Goal: Transaction & Acquisition: Obtain resource

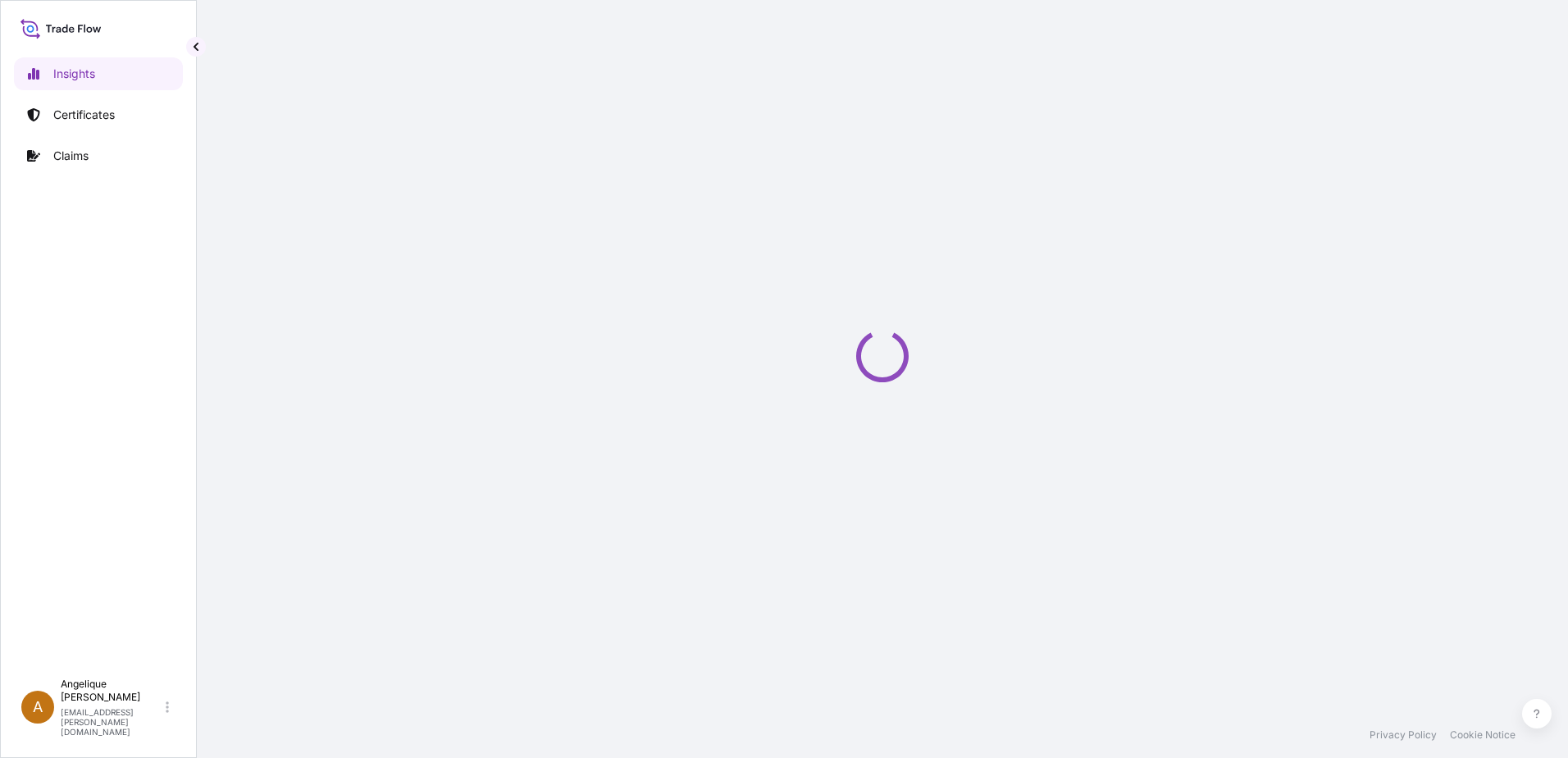
select select "2025"
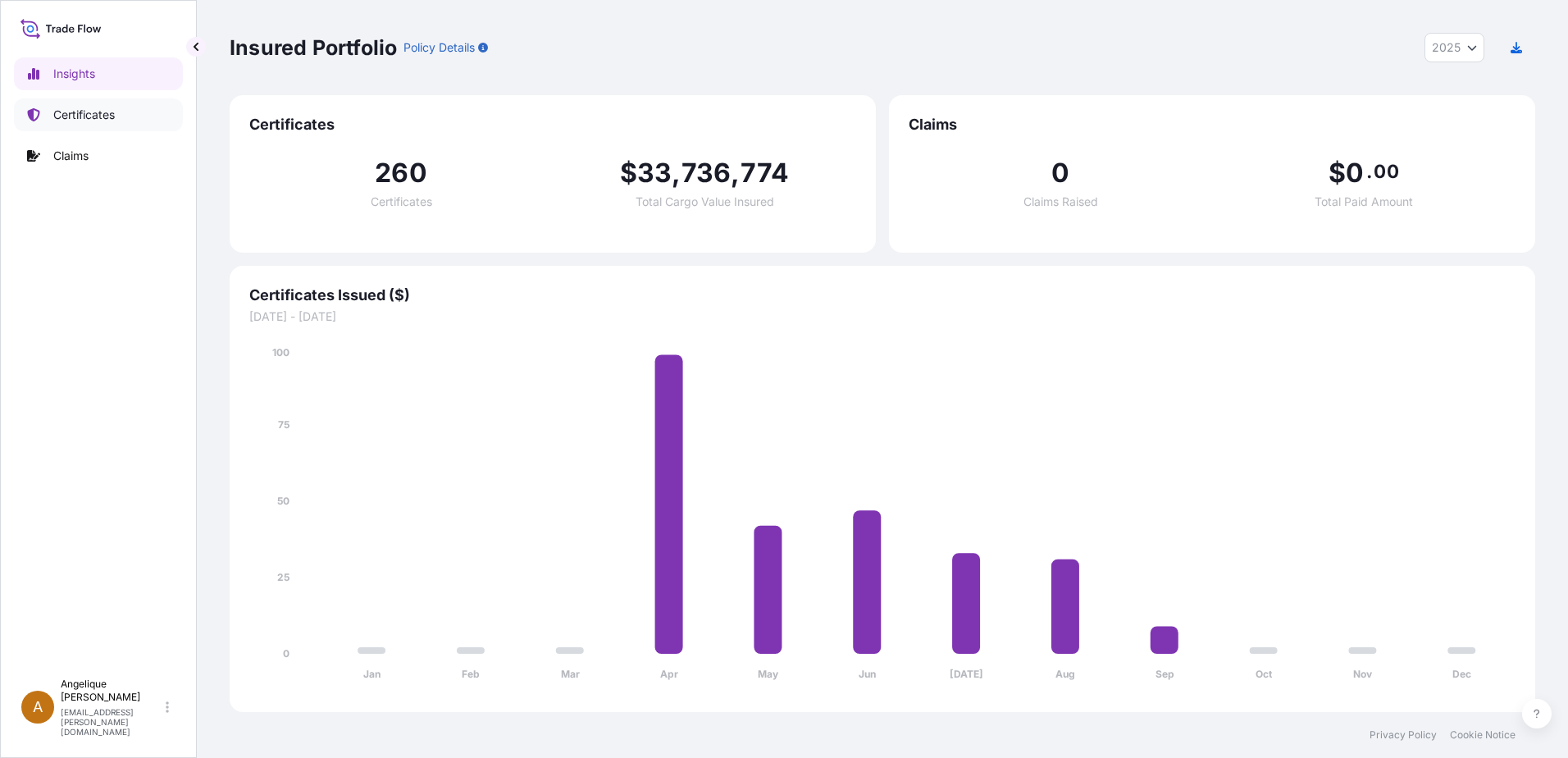
click at [87, 115] on p "Certificates" at bounding box center [85, 115] width 62 height 16
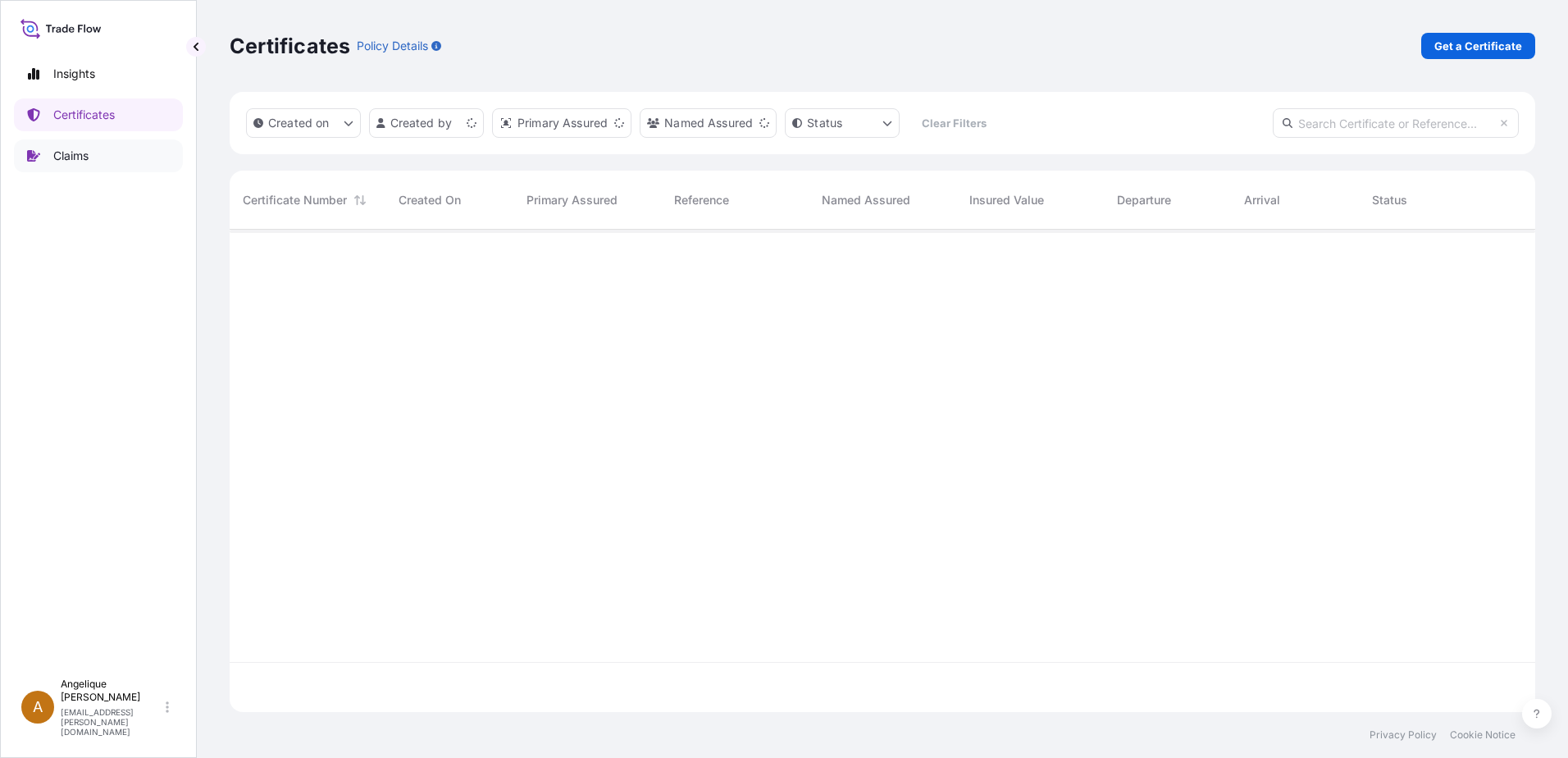
scroll to position [479, 1293]
click at [1456, 51] on p "Get a Certificate" at bounding box center [1478, 46] width 88 height 16
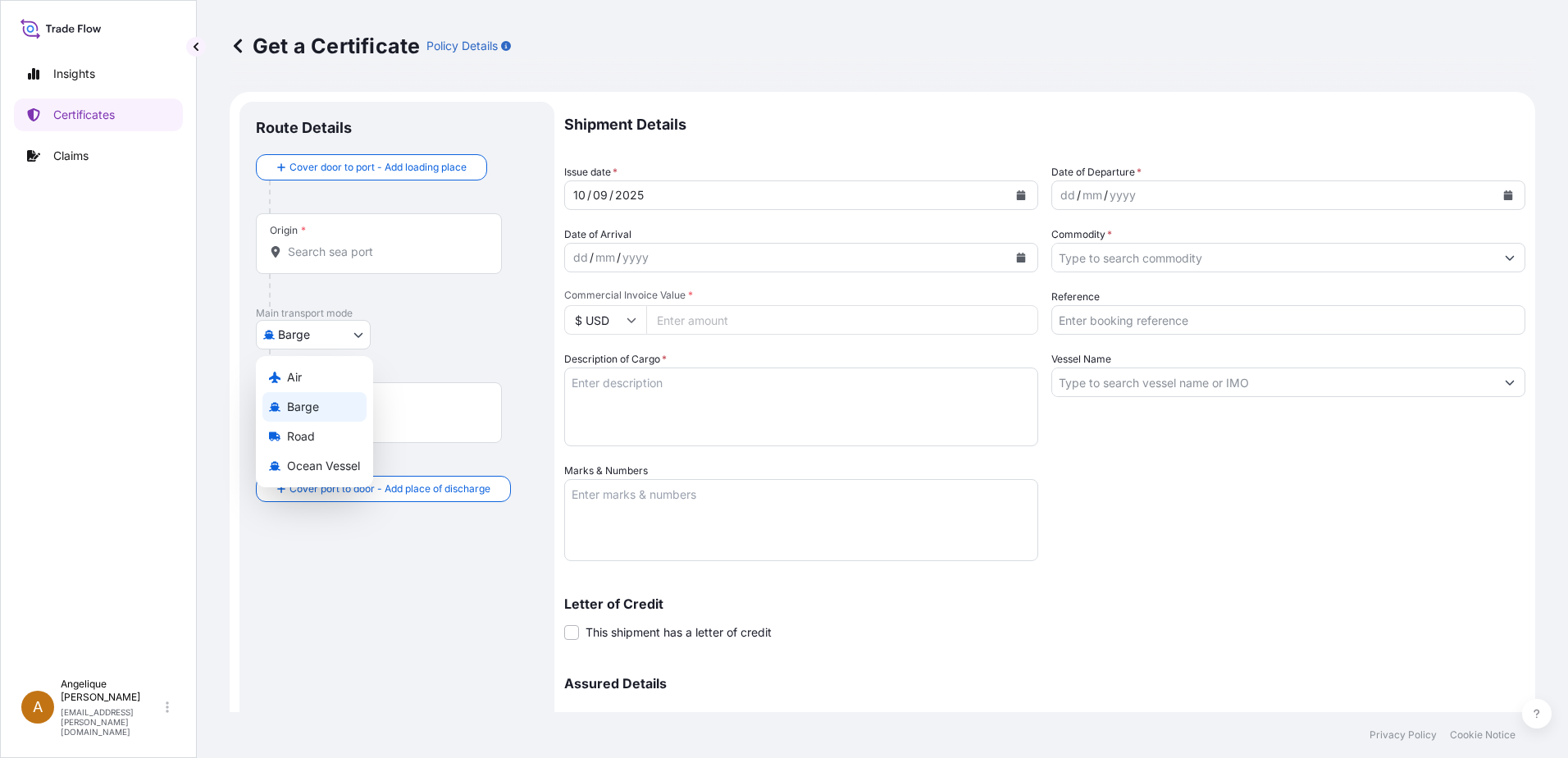
click at [358, 332] on body "Insights Certificates Claims A Angelique Gutierrez angelique.gutierrez@seaboard…" at bounding box center [784, 379] width 1568 height 758
click at [329, 469] on span "Ocean Vessel" at bounding box center [324, 466] width 73 height 16
select select "Ocean Vessel"
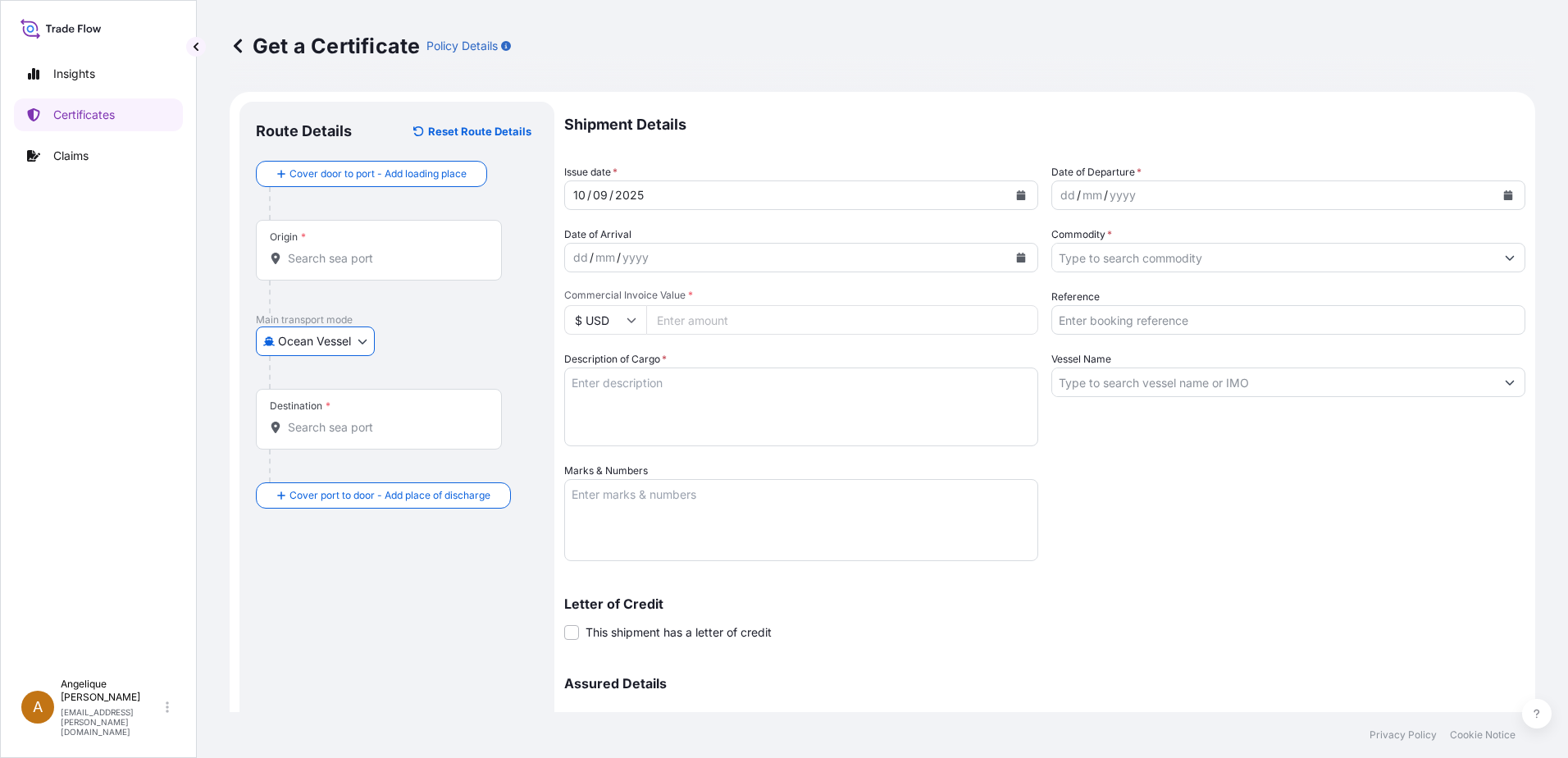
click at [315, 258] on input "Origin *" at bounding box center [385, 258] width 194 height 16
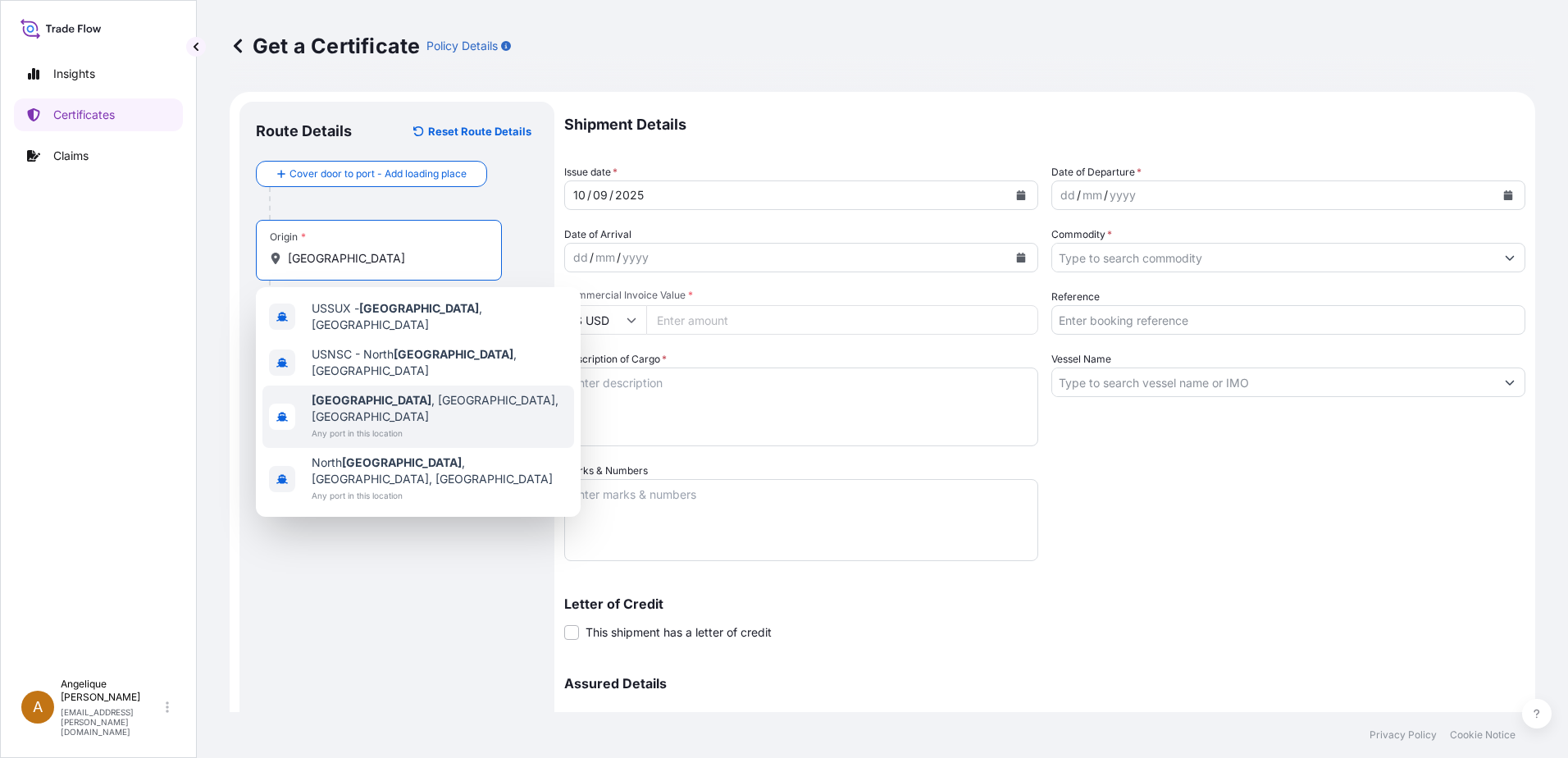
click at [344, 393] on b "Sioux City" at bounding box center [372, 399] width 120 height 14
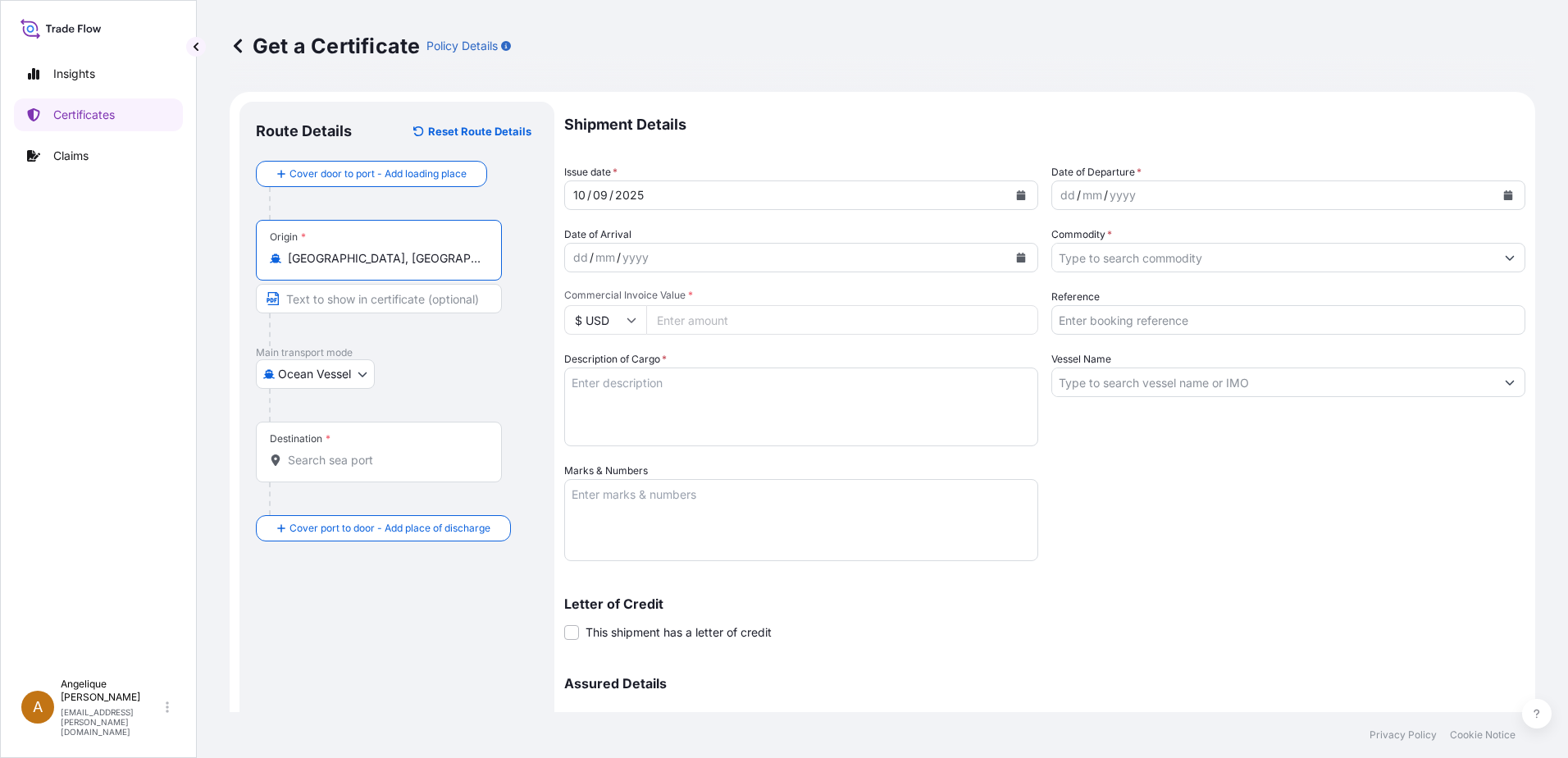
type input "Sioux City, IA, USA"
click at [315, 463] on input "Destination *" at bounding box center [385, 460] width 194 height 16
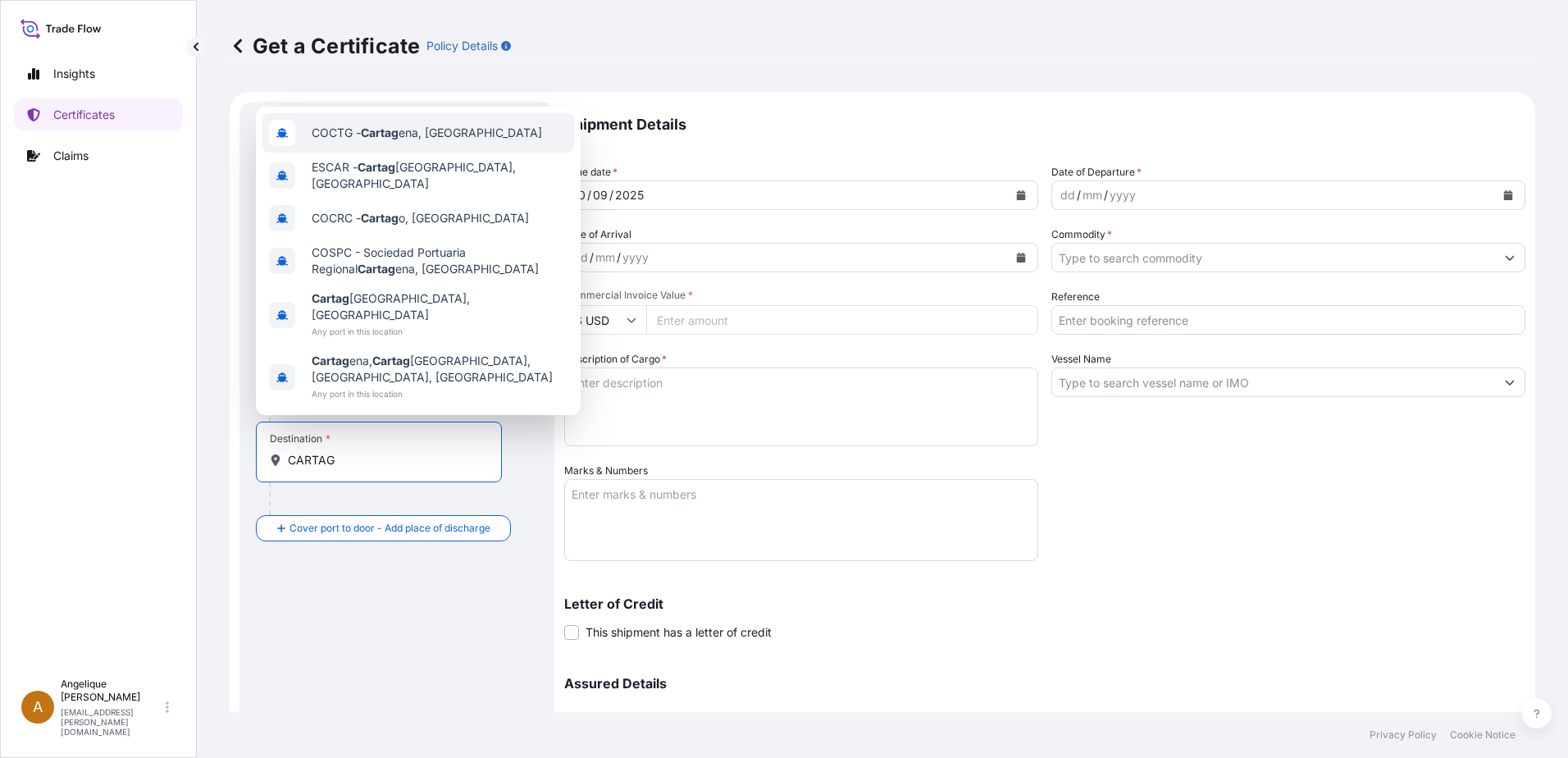
click at [346, 141] on span "COCTG - Cartag ena, Colombia" at bounding box center [427, 133] width 231 height 16
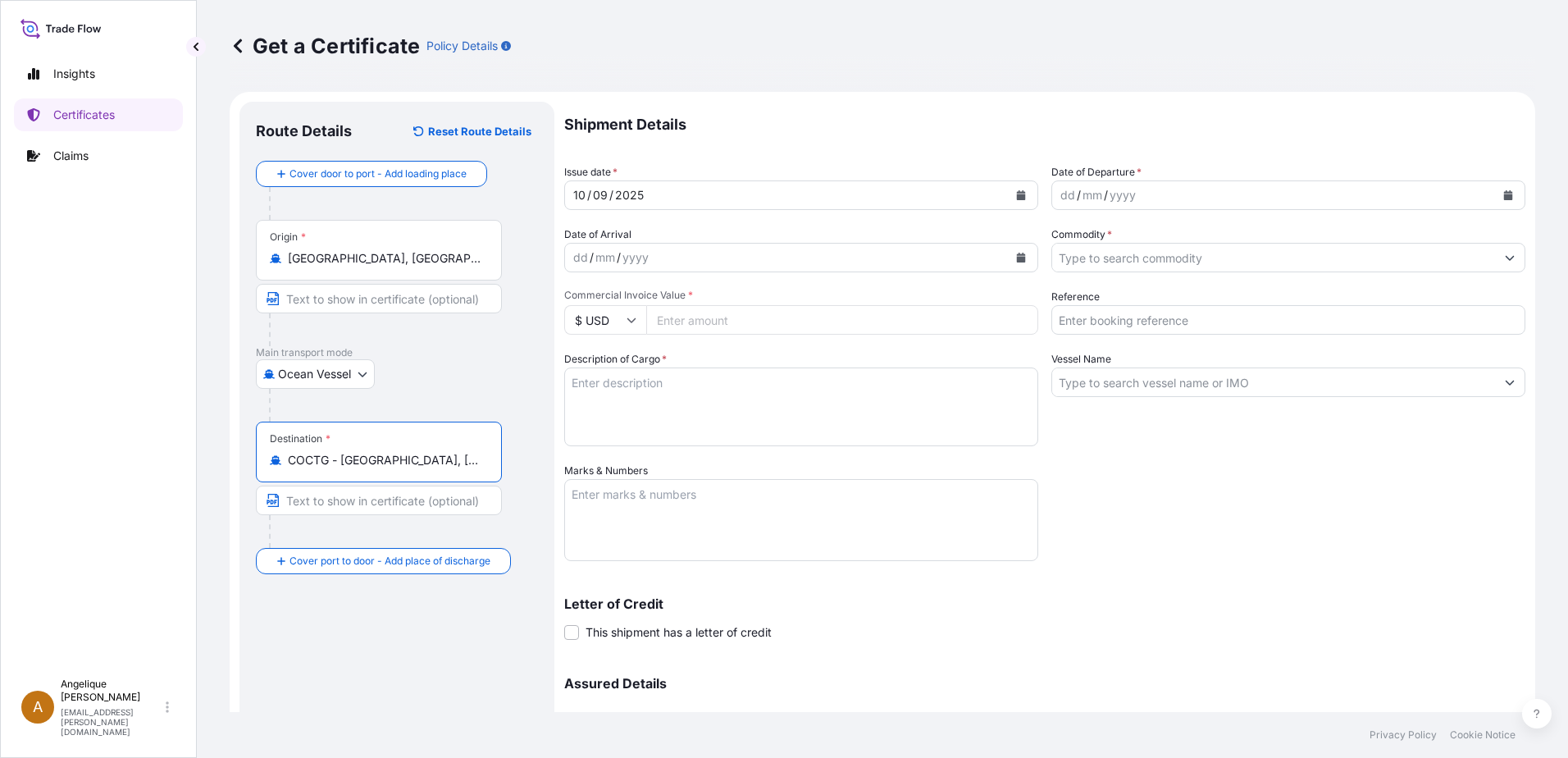
type input "COCTG - Cartagena, Colombia"
click at [1504, 196] on icon "Calendar" at bounding box center [1509, 194] width 9 height 10
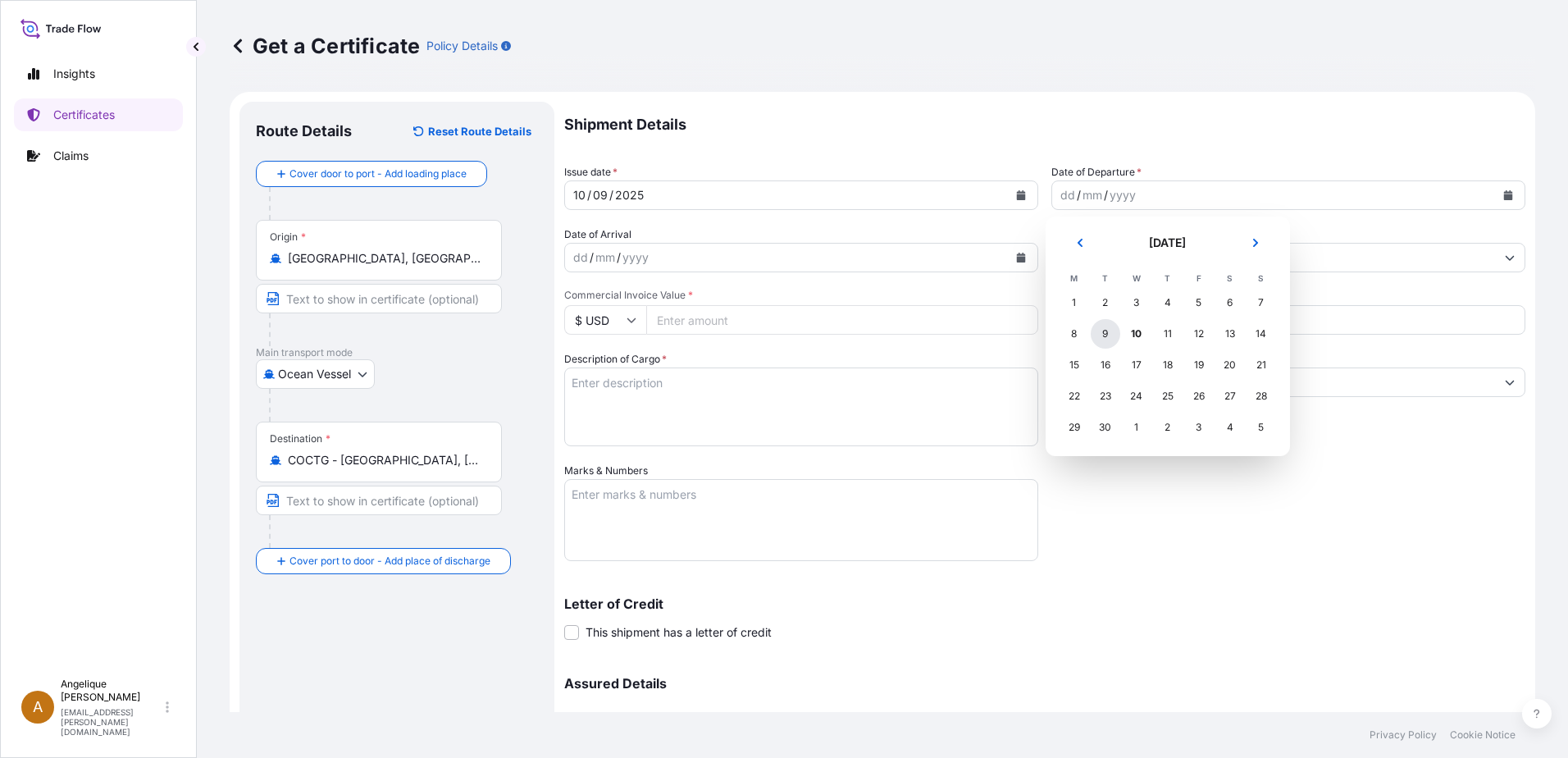
click at [1112, 335] on div "9" at bounding box center [1105, 334] width 29 height 29
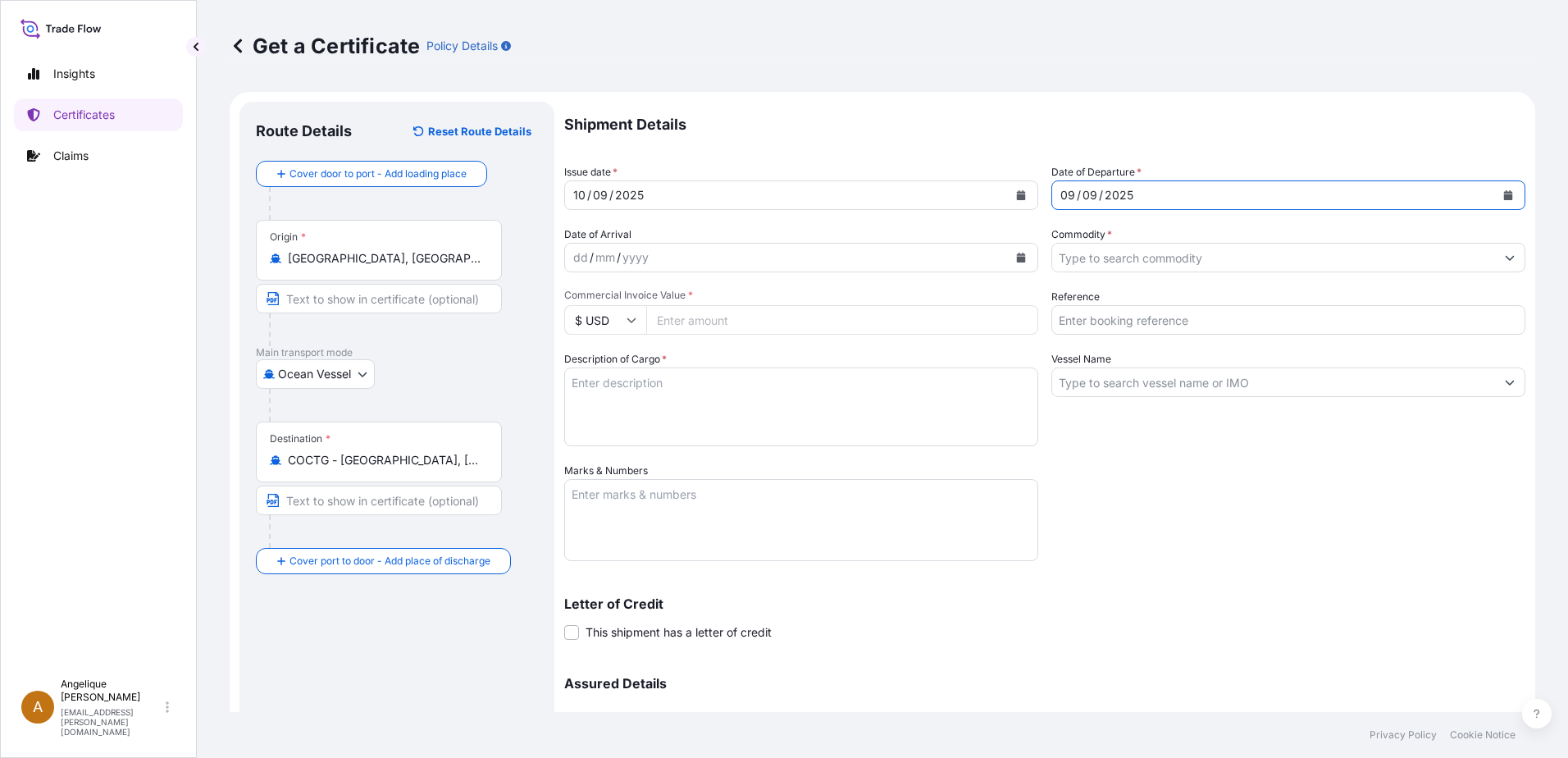
click at [1086, 254] on input "Commodity *" at bounding box center [1273, 257] width 443 height 29
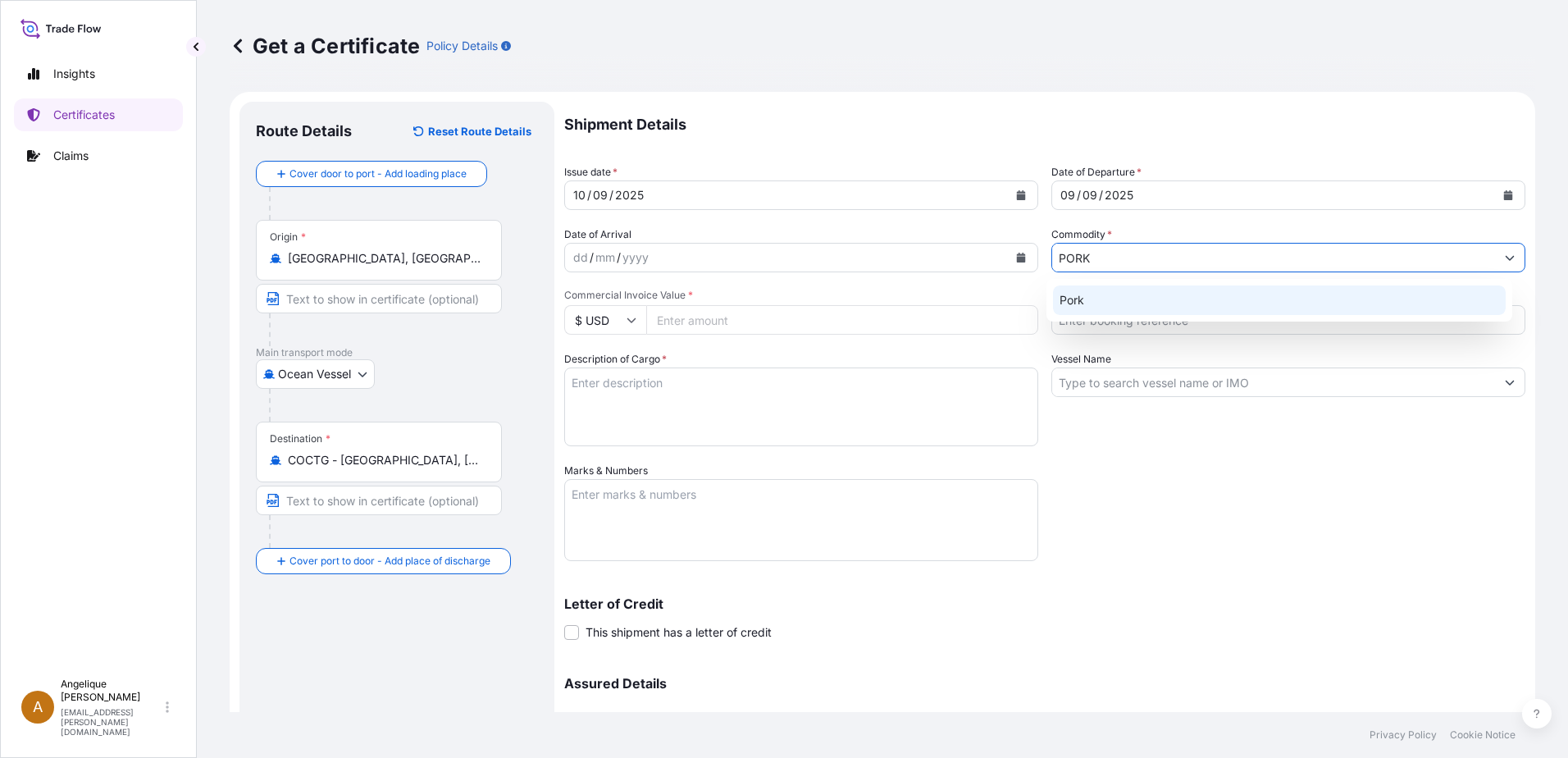
click at [1094, 303] on div "Pork" at bounding box center [1280, 300] width 454 height 29
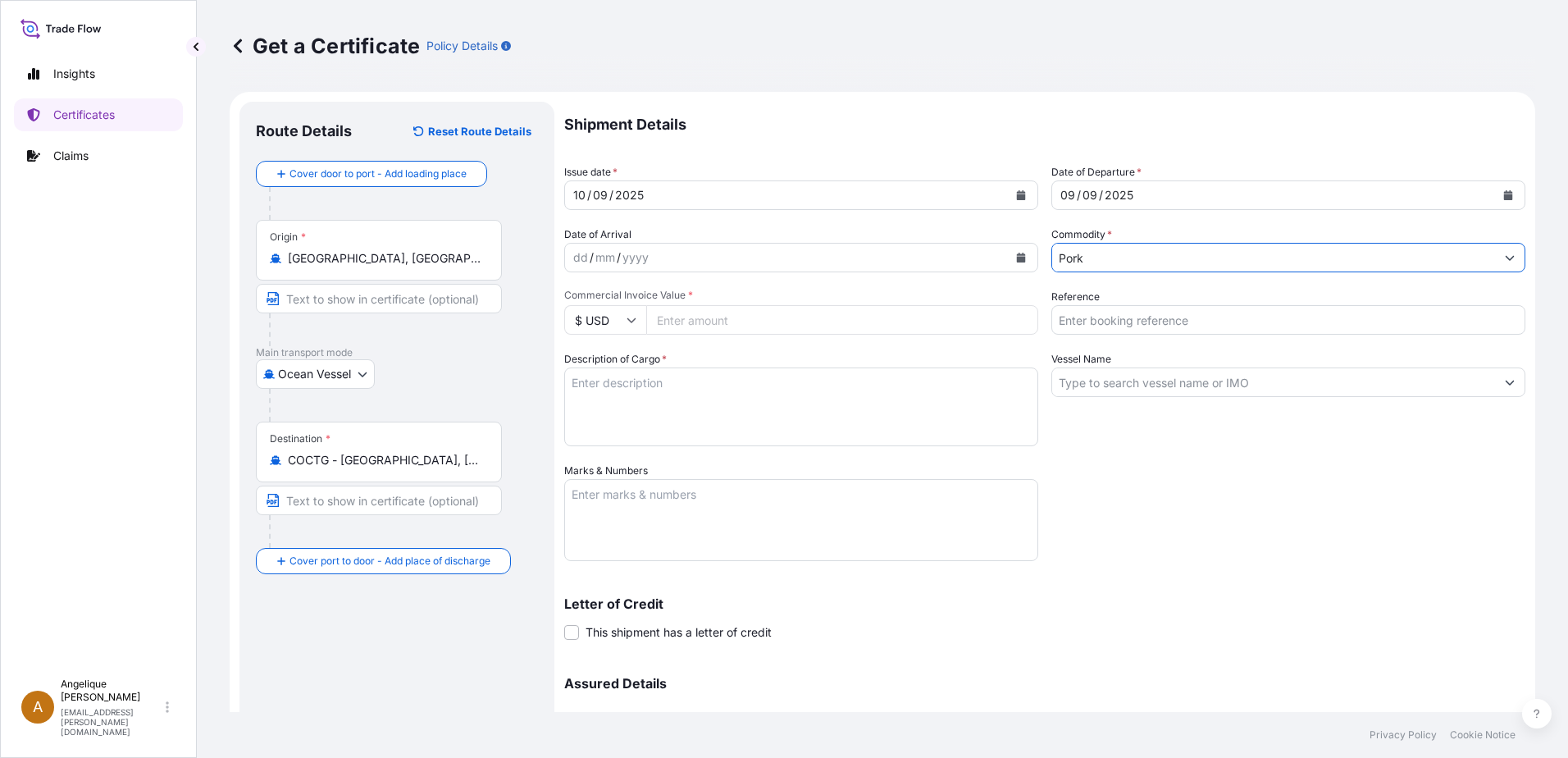
type input "Pork"
click at [753, 324] on input "Commercial Invoice Value *" at bounding box center [842, 320] width 392 height 29
type input "59404.74"
type input "2903489"
click at [585, 387] on textarea "Description of Cargo *" at bounding box center [802, 406] width 474 height 79
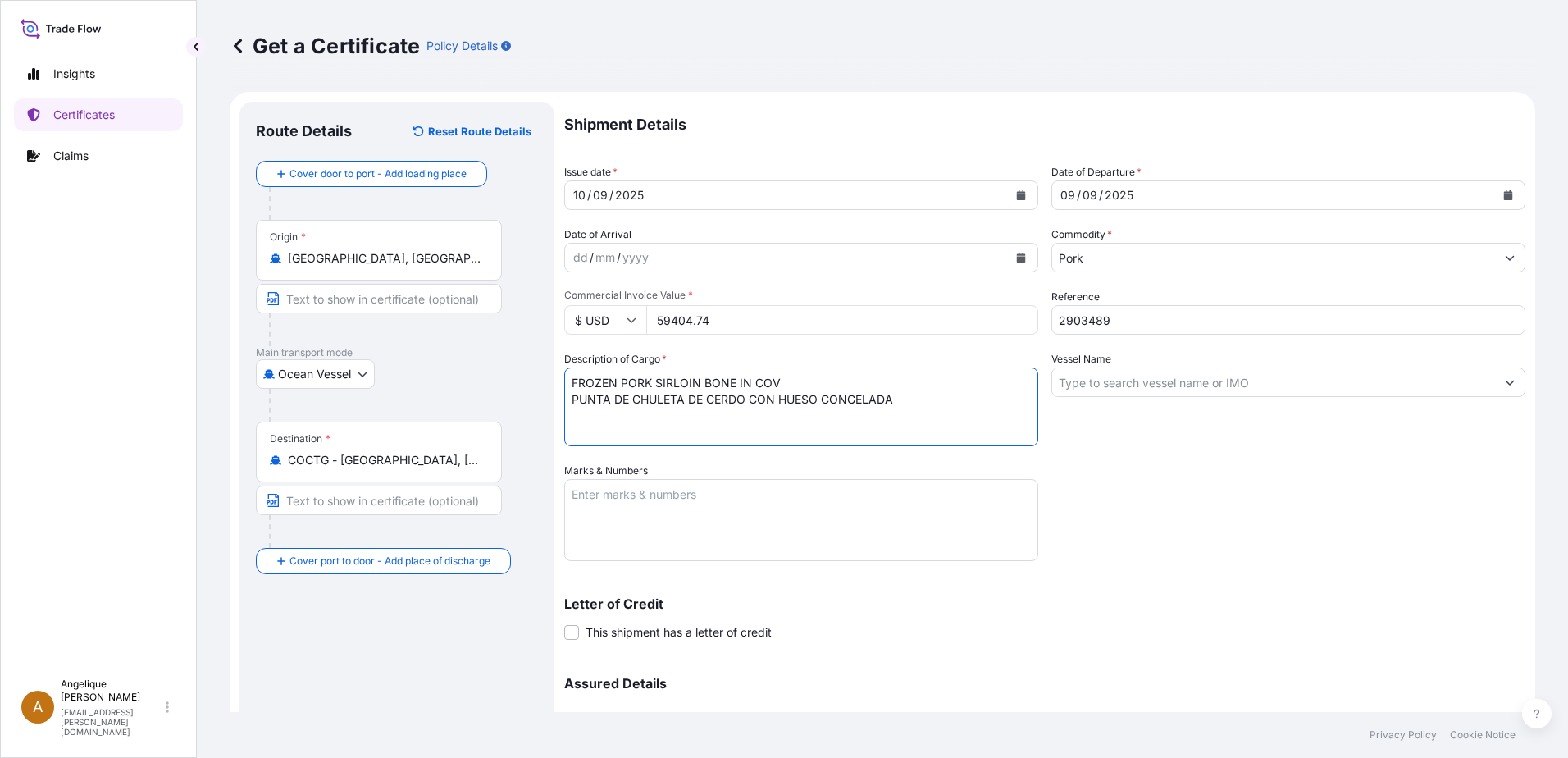
type textarea "FROZEN PORK SIRLOIN BONE IN COV PUNTA DE CHULETA DE CERDO CON HUESO CONGELADA"
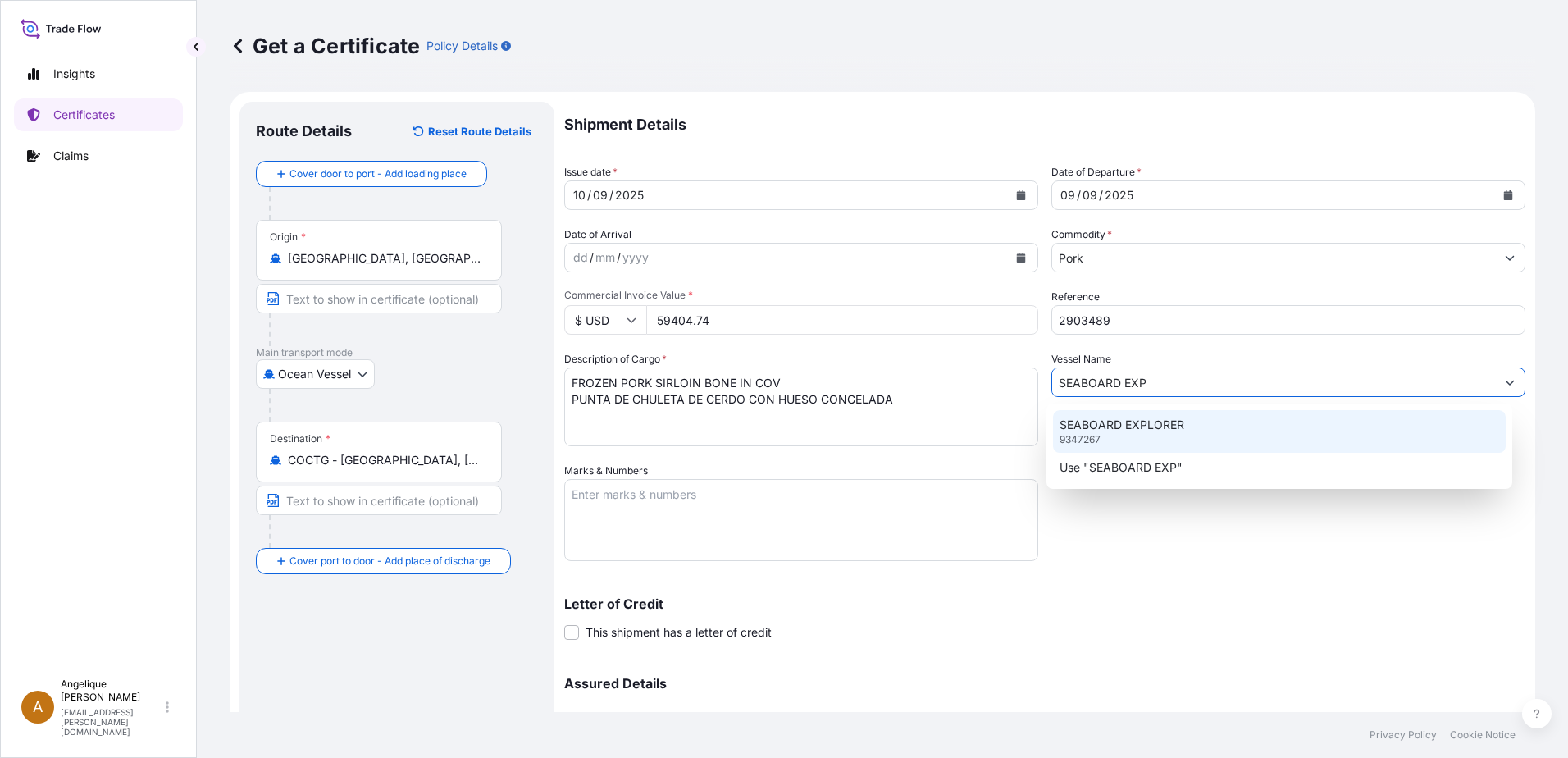
click at [1108, 422] on p "SEABOARD EXPLORER" at bounding box center [1122, 424] width 125 height 16
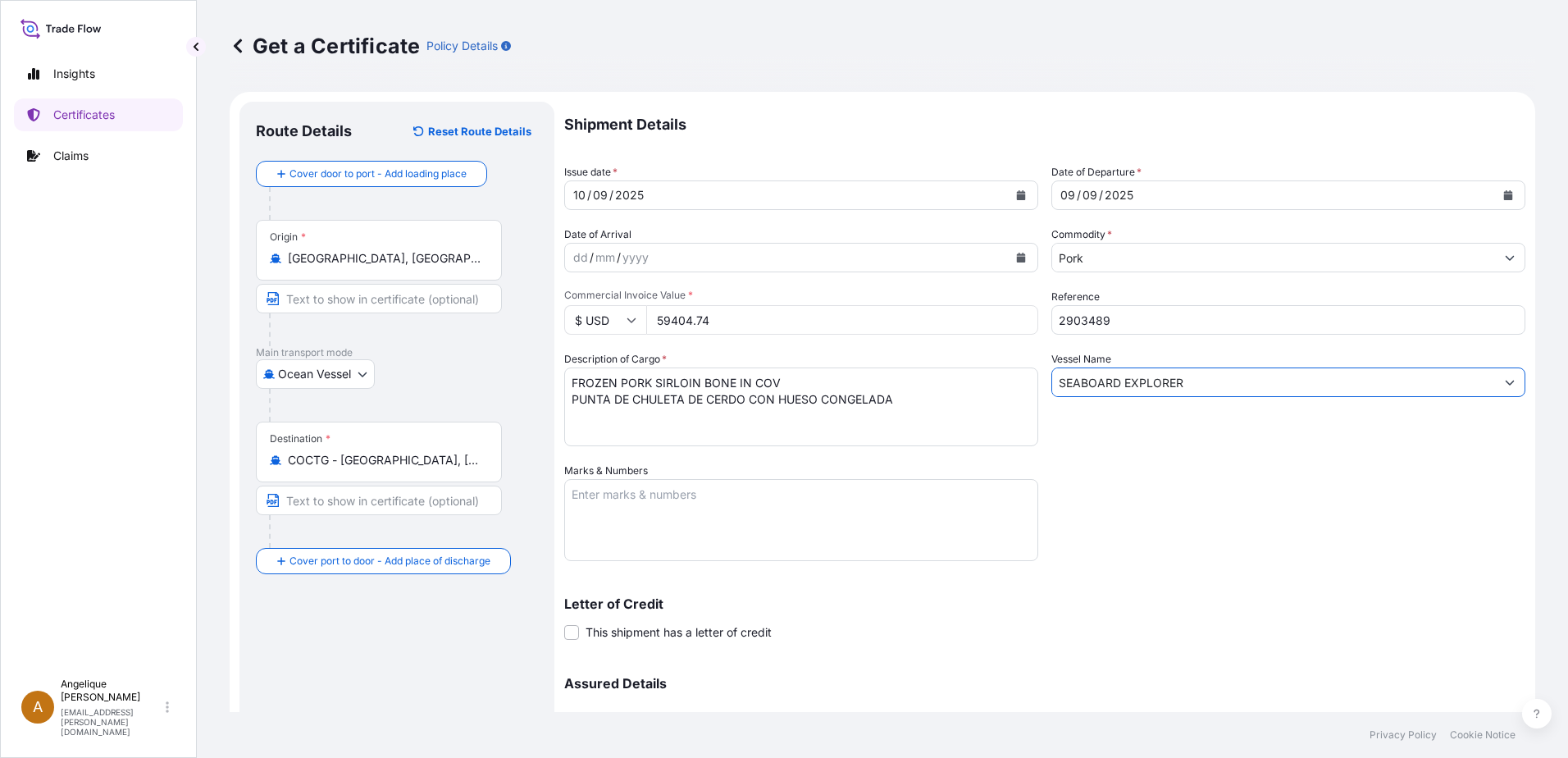
type input "SEABOARD EXPLORER"
click at [667, 502] on textarea "Marks & Numbers" at bounding box center [802, 520] width 474 height 82
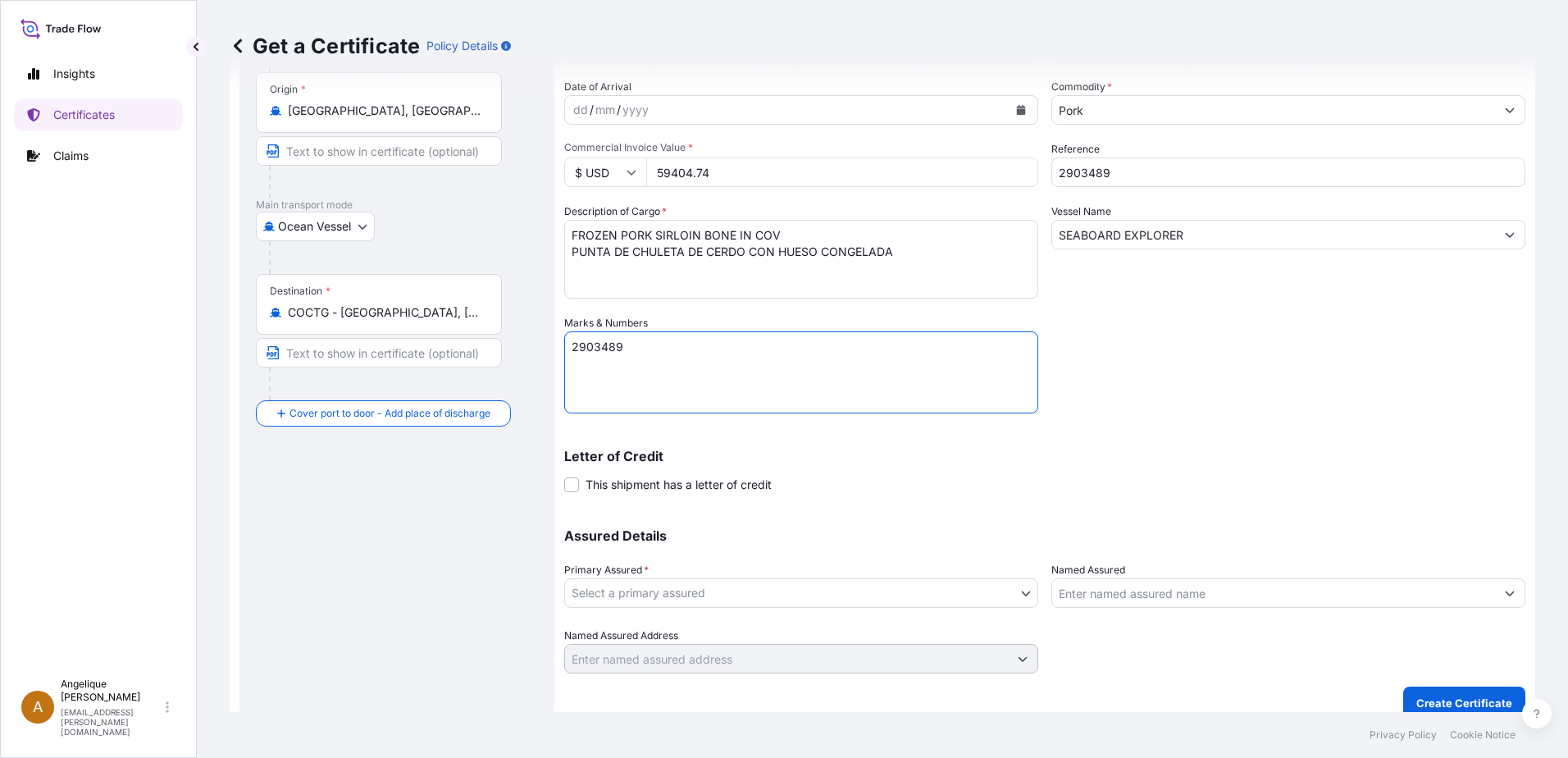
scroll to position [164, 0]
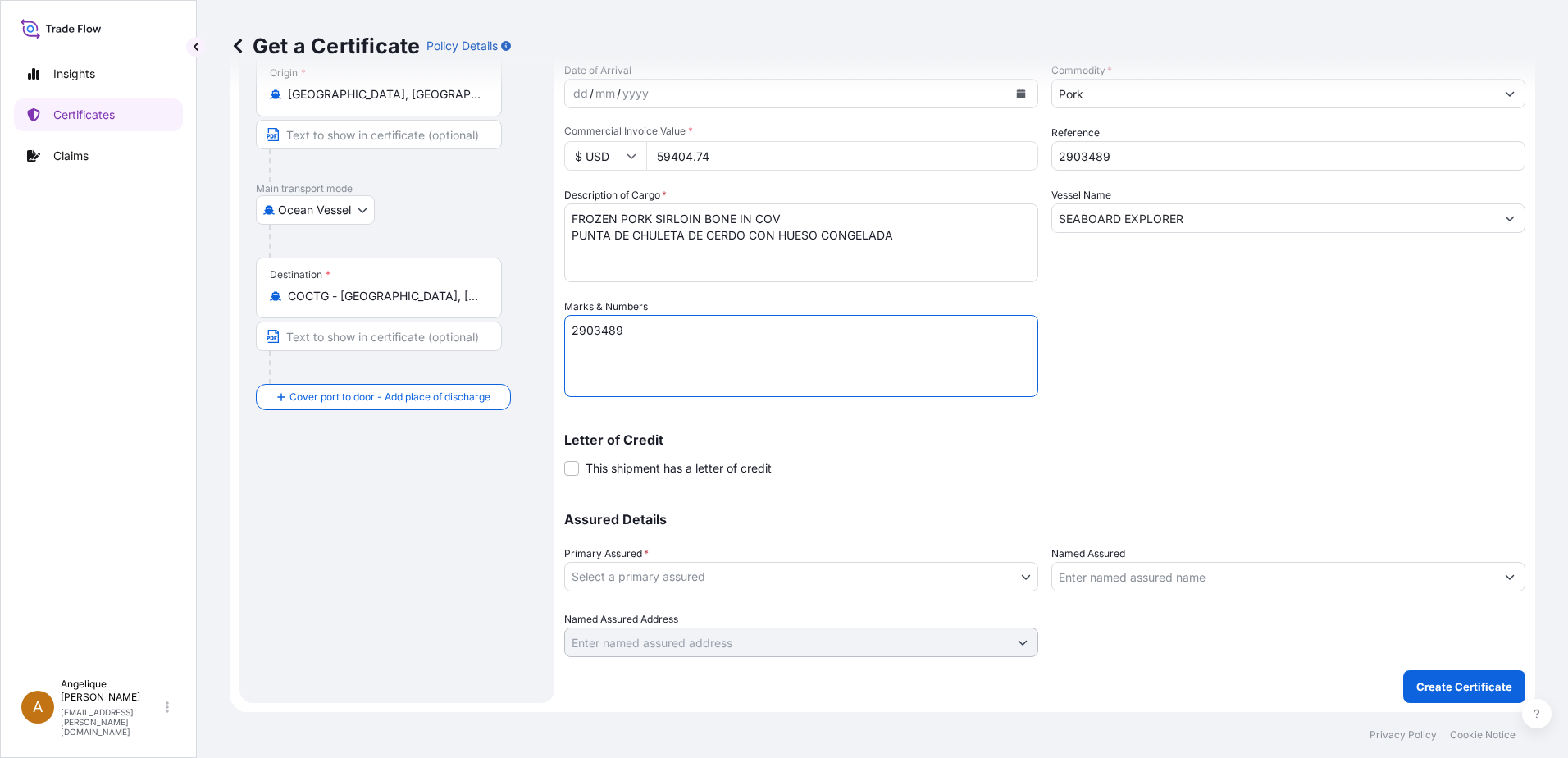
type textarea "2903489"
click at [695, 573] on body "Insights Certificates Claims A Angelique Gutierrez angelique.gutierrez@seaboard…" at bounding box center [784, 379] width 1568 height 758
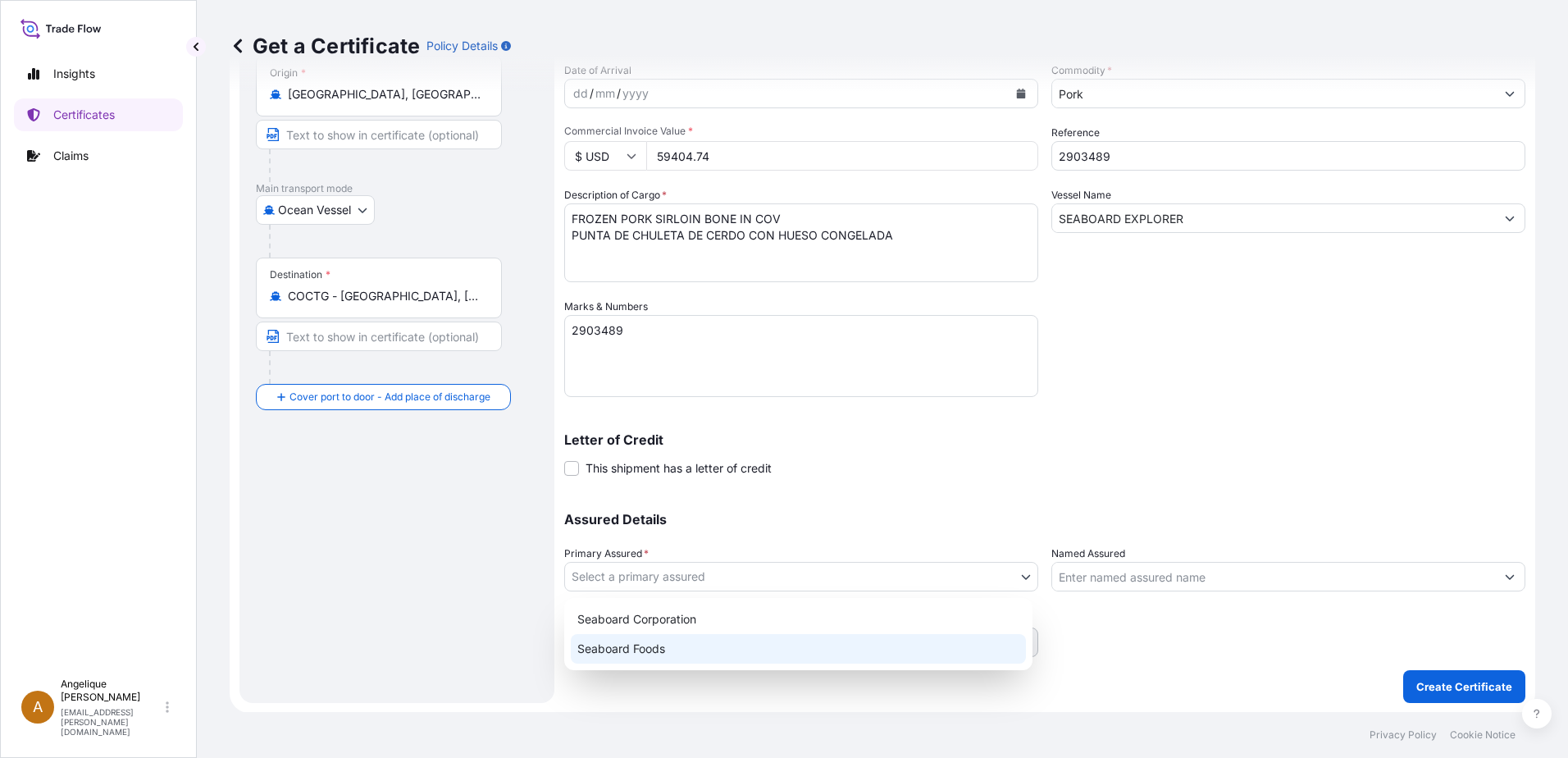
click at [658, 645] on div "Seaboard Foods" at bounding box center [798, 649] width 455 height 29
select select "31638"
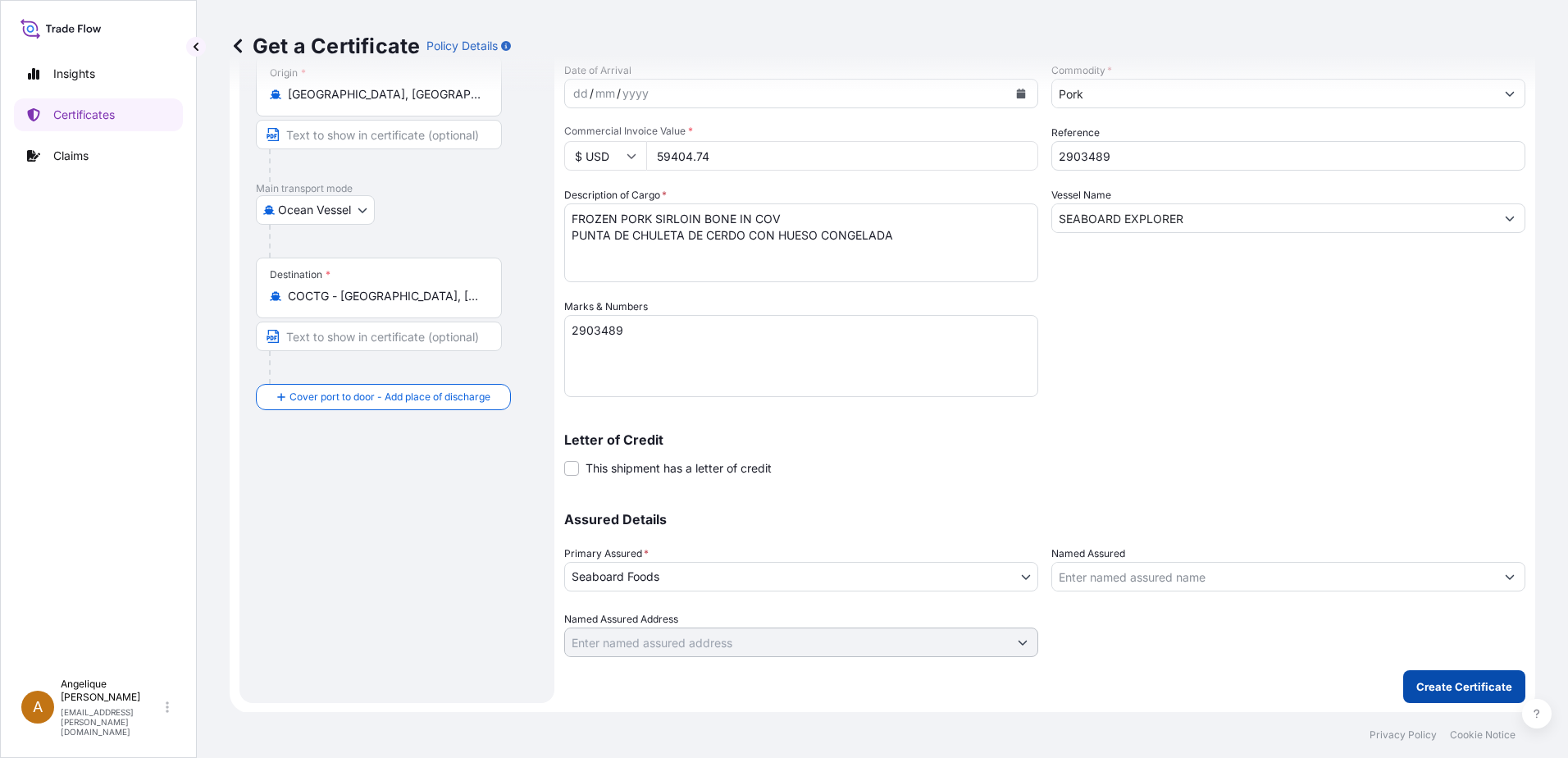
click at [1442, 688] on p "Create Certificate" at bounding box center [1465, 686] width 96 height 16
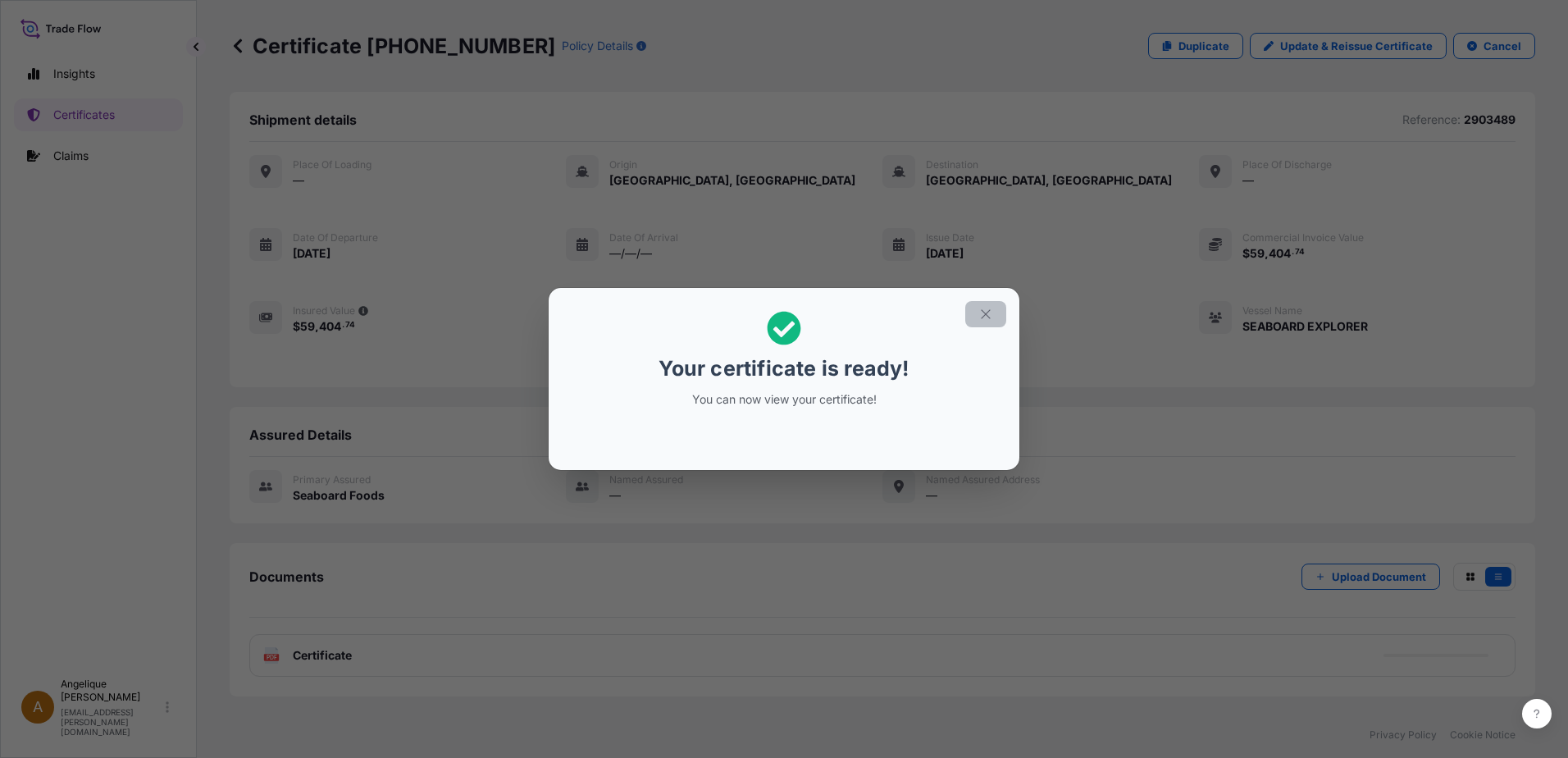
click at [988, 312] on icon "button" at bounding box center [985, 314] width 9 height 9
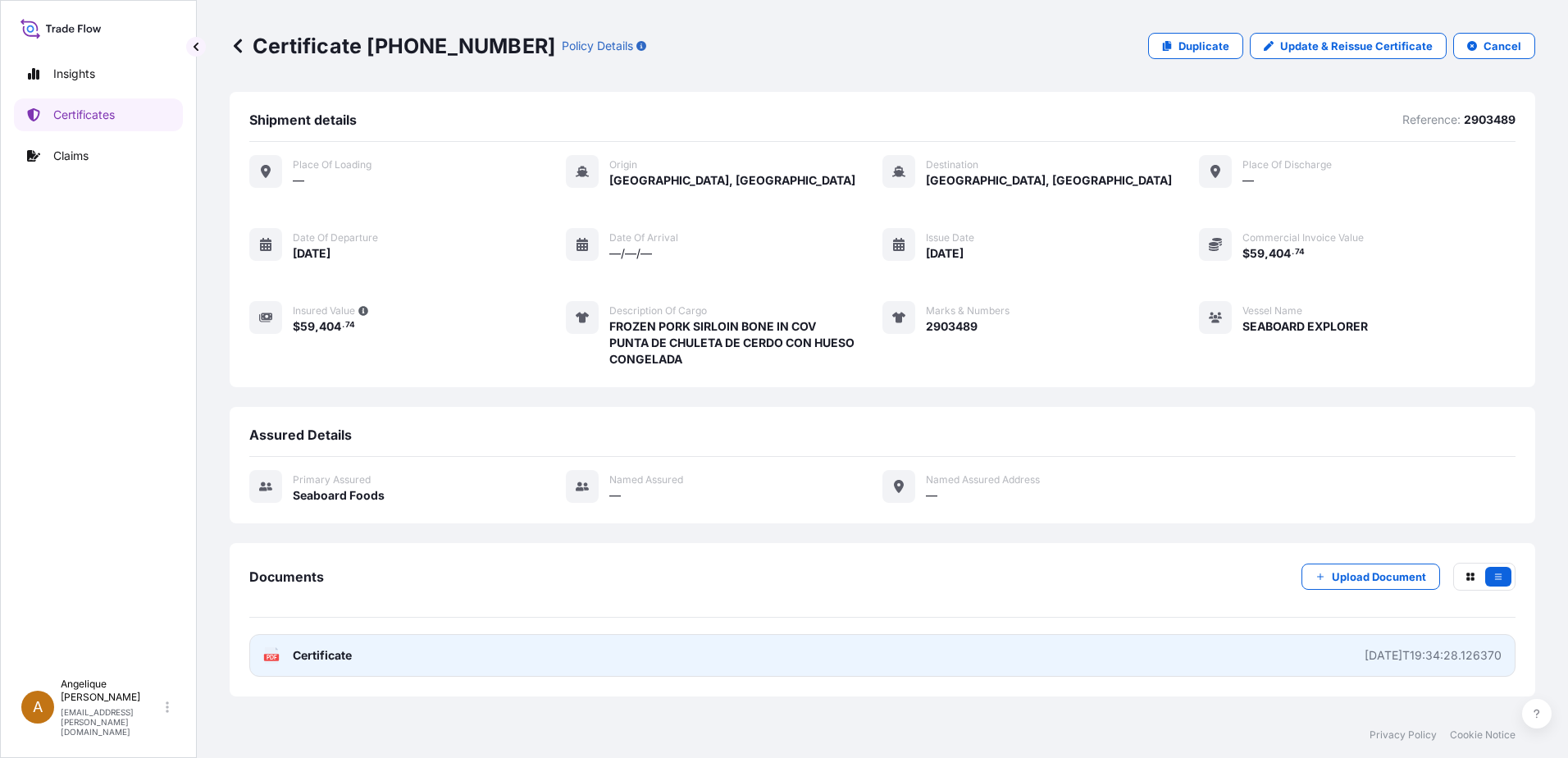
click at [1084, 653] on link "PDF Certificate 2025-09-10T19:34:28.126370" at bounding box center [882, 655] width 1266 height 43
